Goal: Use online tool/utility

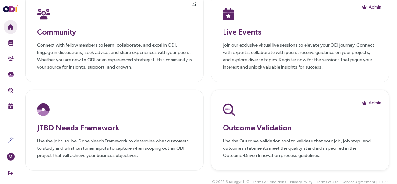
scroll to position [118, 0]
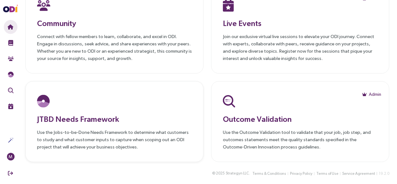
click at [86, 118] on h3 "JTBD Needs Framework" at bounding box center [114, 118] width 155 height 11
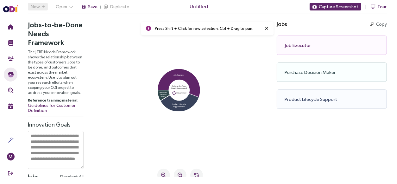
click at [180, 107] on icon at bounding box center [179, 100] width 38 height 21
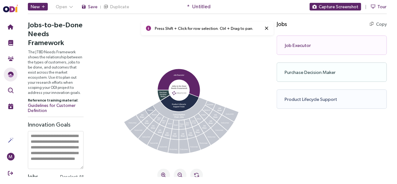
click at [148, 111] on icon at bounding box center [150, 109] width 10 height 9
click at [152, 116] on icon at bounding box center [154, 114] width 10 height 10
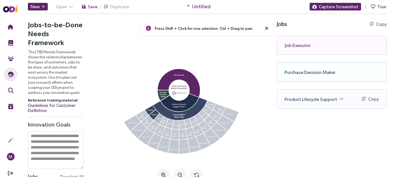
click at [158, 119] on icon at bounding box center [158, 118] width 9 height 10
click at [165, 124] on icon at bounding box center [163, 121] width 9 height 10
click at [148, 110] on icon at bounding box center [150, 109] width 10 height 9
click at [153, 116] on icon at bounding box center [154, 114] width 10 height 10
click at [156, 120] on icon at bounding box center [158, 118] width 9 height 10
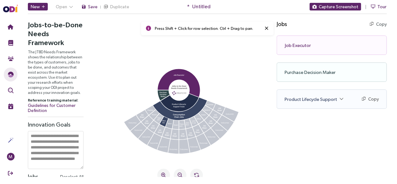
click at [170, 125] on icon at bounding box center [169, 123] width 8 height 10
click at [186, 125] on icon at bounding box center [188, 123] width 8 height 10
click at [196, 124] on icon at bounding box center [193, 121] width 9 height 10
click at [200, 119] on icon at bounding box center [198, 118] width 9 height 10
click at [206, 117] on icon at bounding box center [203, 114] width 10 height 10
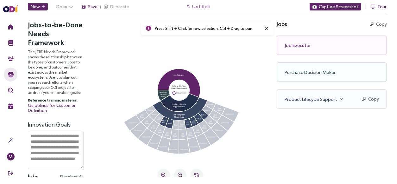
click at [209, 110] on icon at bounding box center [207, 109] width 10 height 9
click at [211, 105] on icon at bounding box center [210, 104] width 10 height 9
click at [208, 110] on icon at bounding box center [207, 109] width 10 height 9
click at [209, 106] on icon at bounding box center [210, 104] width 10 height 9
click at [163, 123] on icon at bounding box center [163, 121] width 9 height 10
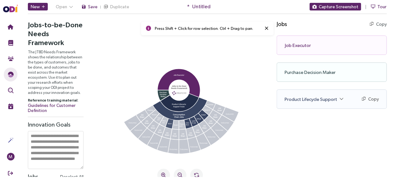
click at [170, 125] on icon at bounding box center [169, 123] width 8 height 10
click at [211, 105] on icon at bounding box center [210, 104] width 10 height 9
click at [161, 173] on icon at bounding box center [163, 174] width 5 height 5
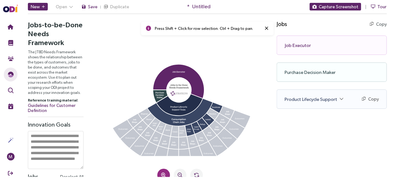
click at [162, 173] on icon at bounding box center [163, 174] width 5 height 5
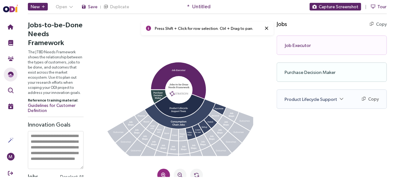
click at [162, 173] on icon at bounding box center [163, 174] width 5 height 5
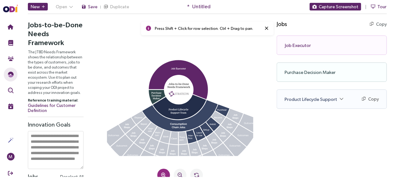
click at [162, 173] on icon at bounding box center [163, 174] width 5 height 5
